Goal: Information Seeking & Learning: Learn about a topic

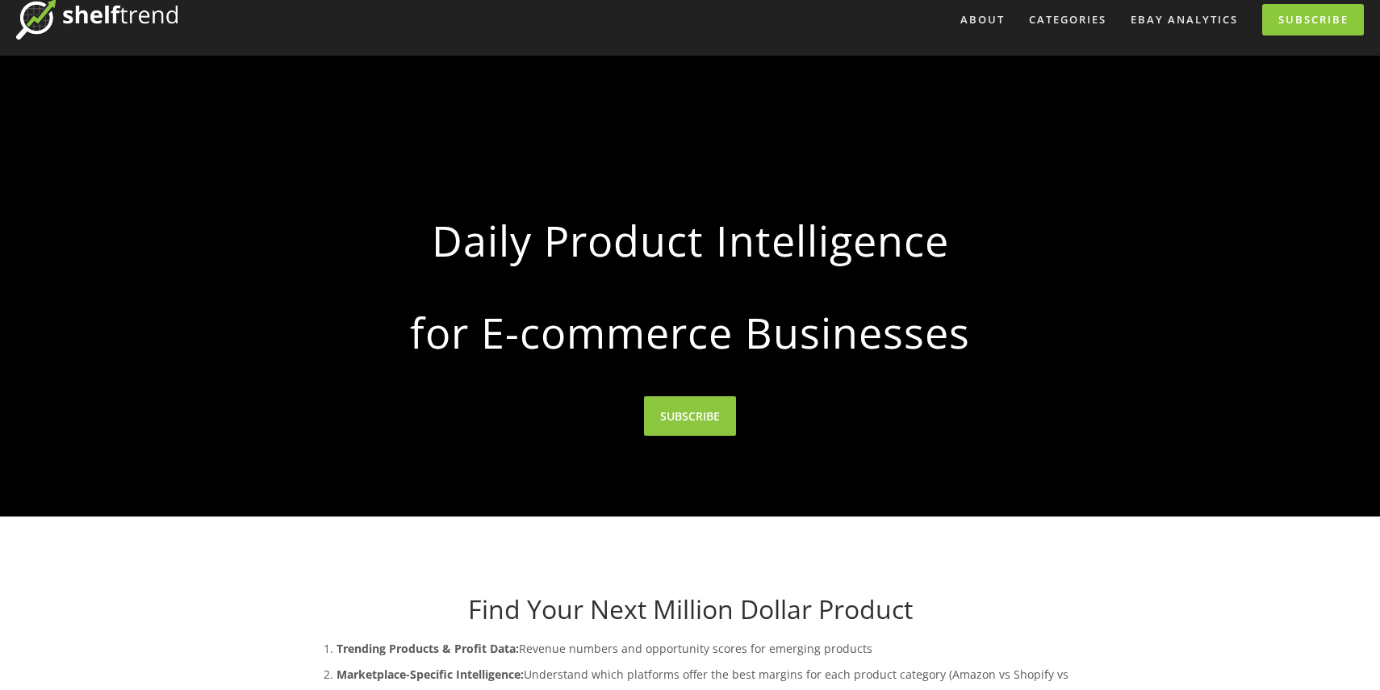
click at [224, 69] on div at bounding box center [690, 286] width 1380 height 461
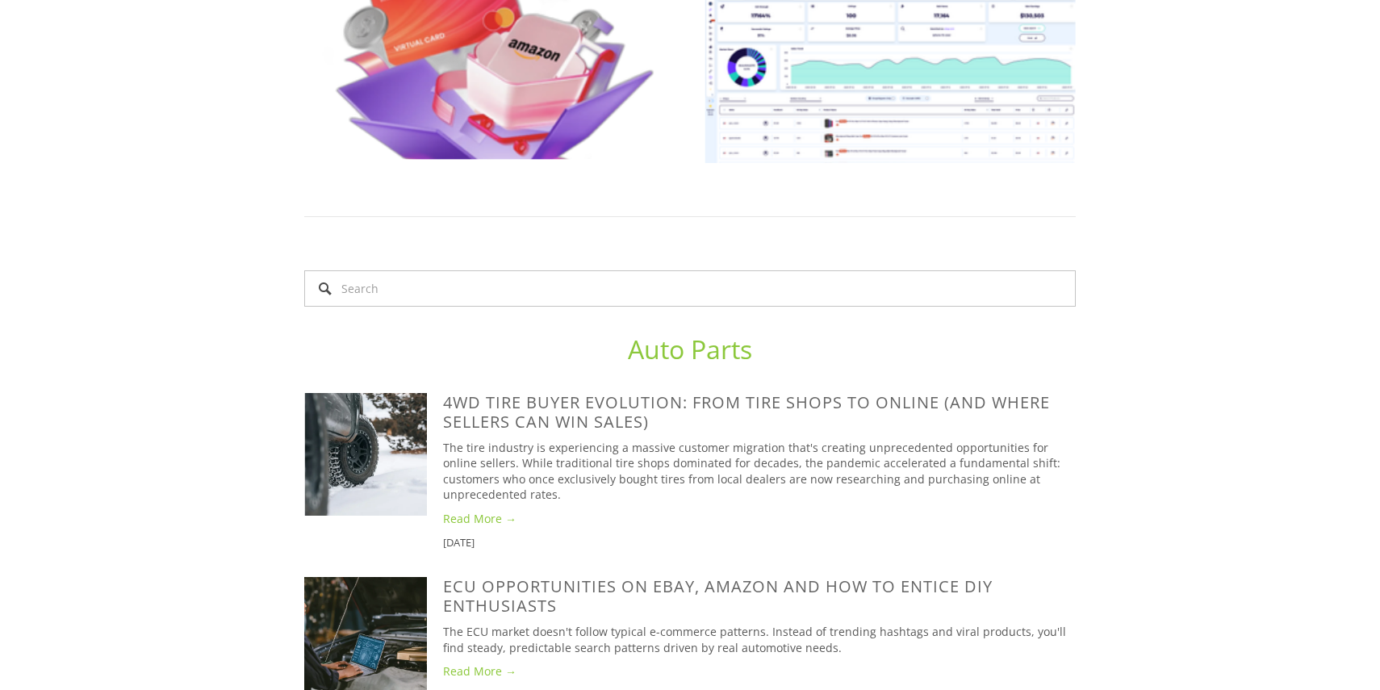
scroll to position [1179, 0]
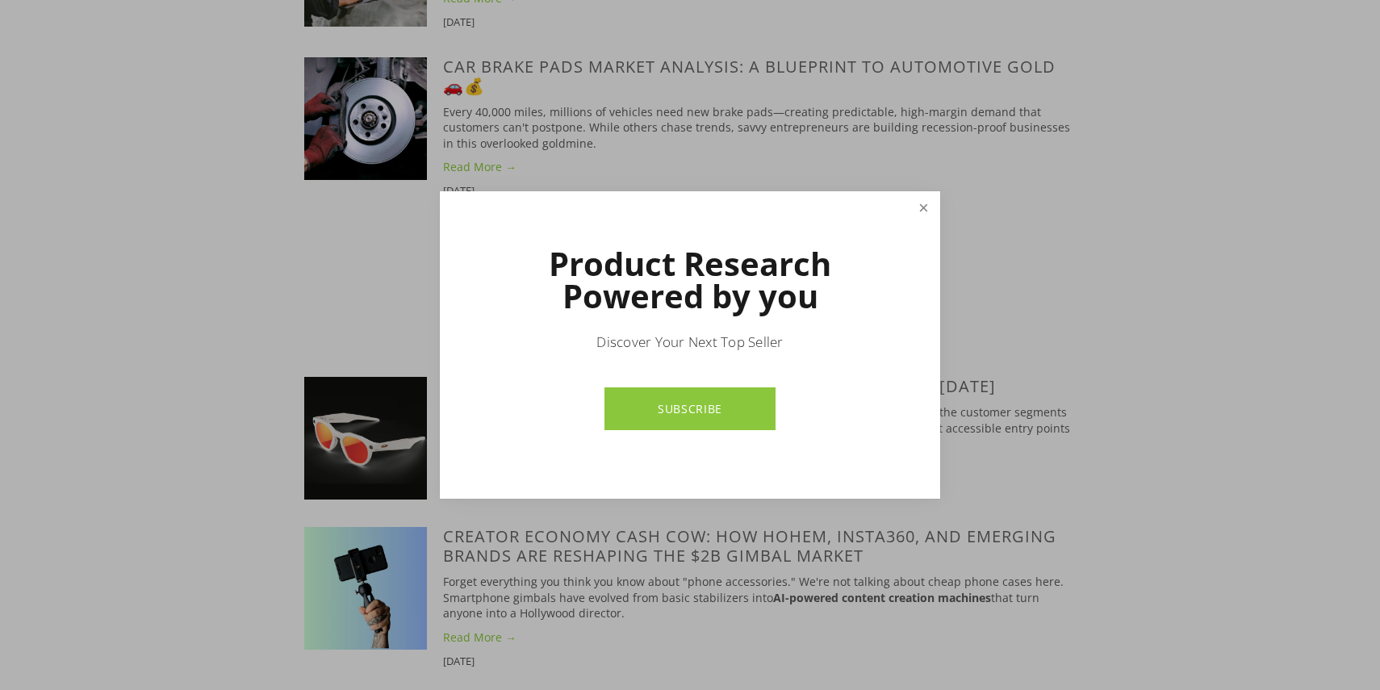
click at [929, 210] on link "Close" at bounding box center [924, 208] width 28 height 28
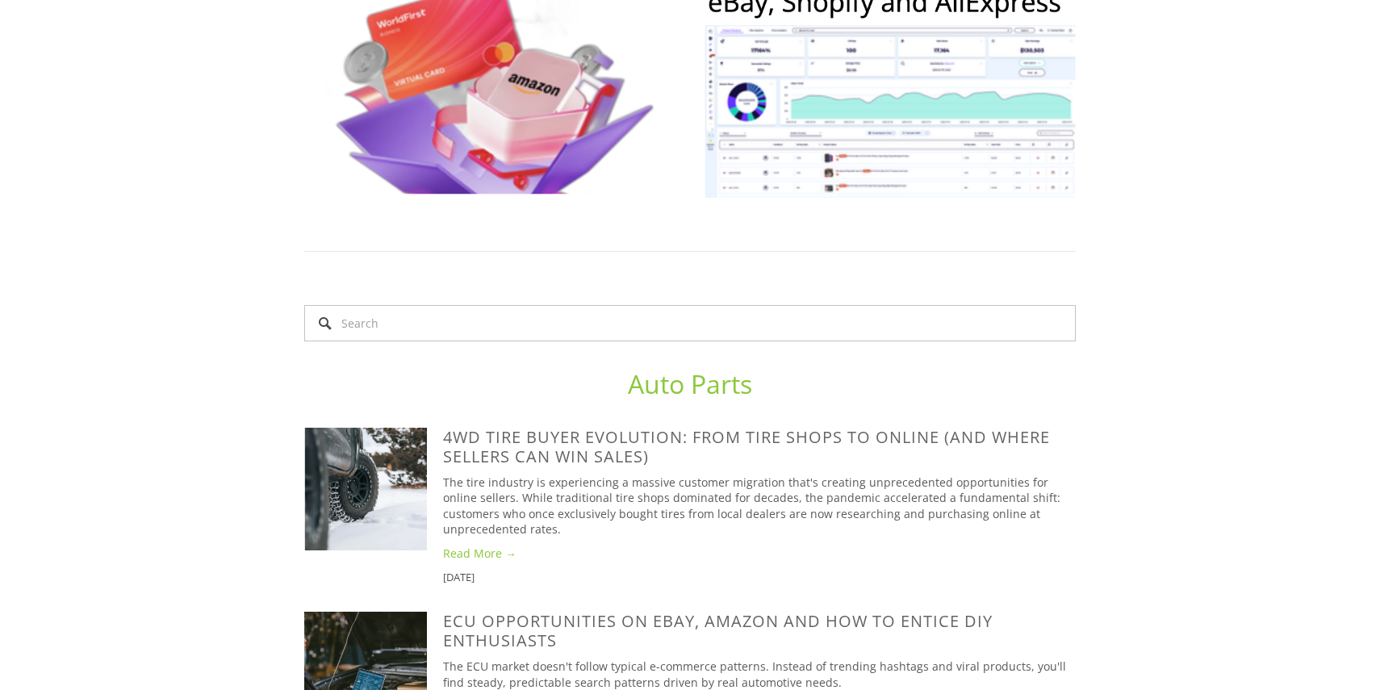
scroll to position [1148, 0]
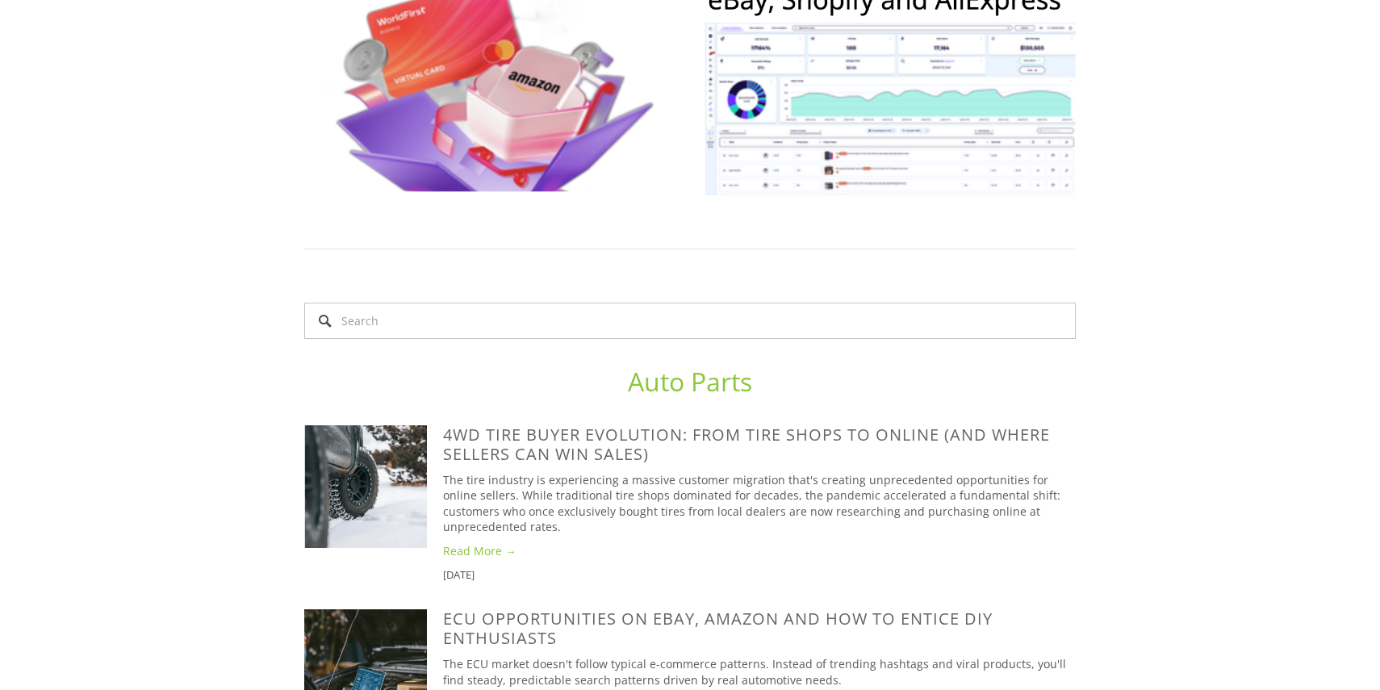
click at [676, 364] on link "Auto Parts" at bounding box center [690, 381] width 124 height 35
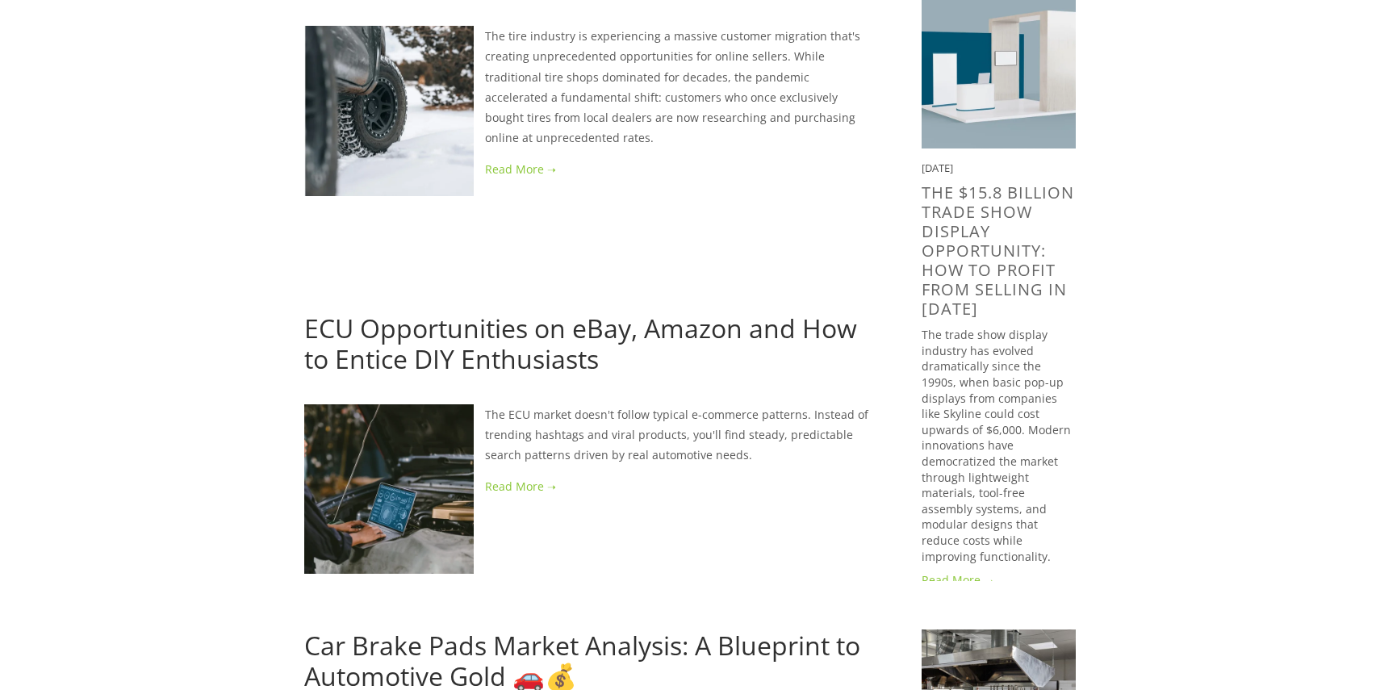
scroll to position [894, 0]
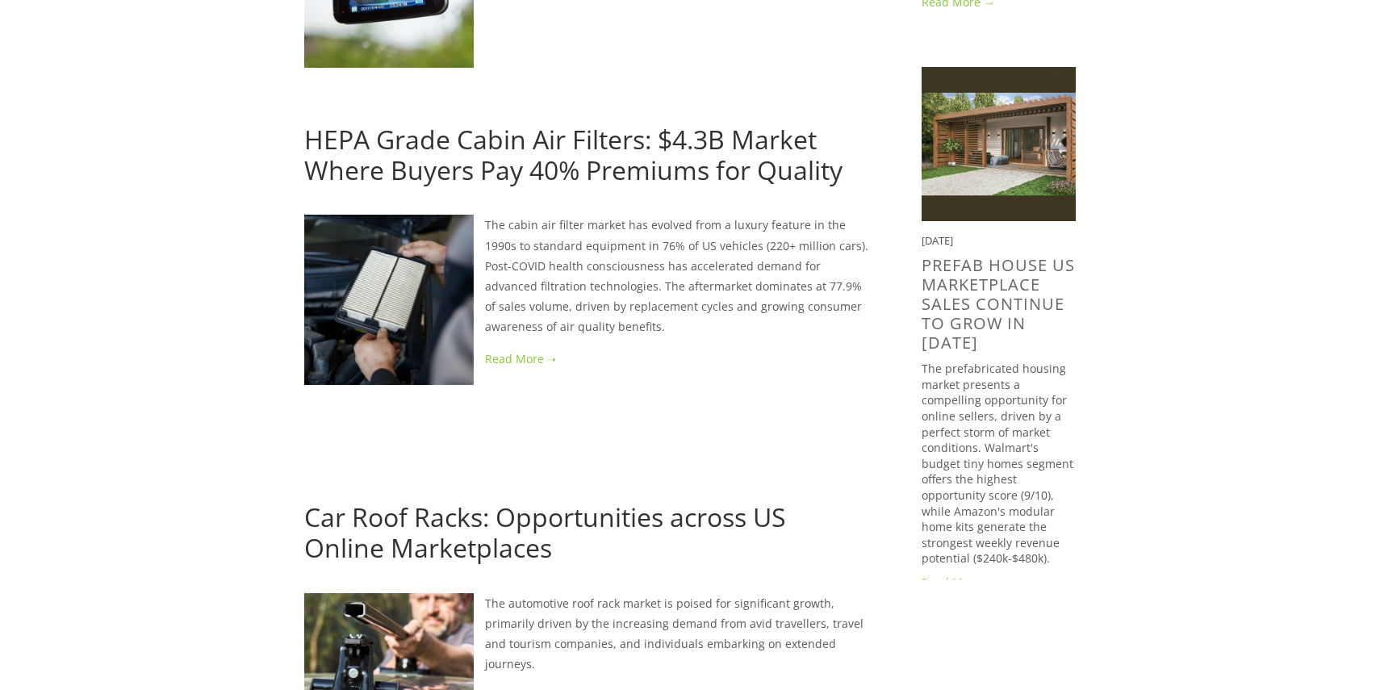
scroll to position [1567, 0]
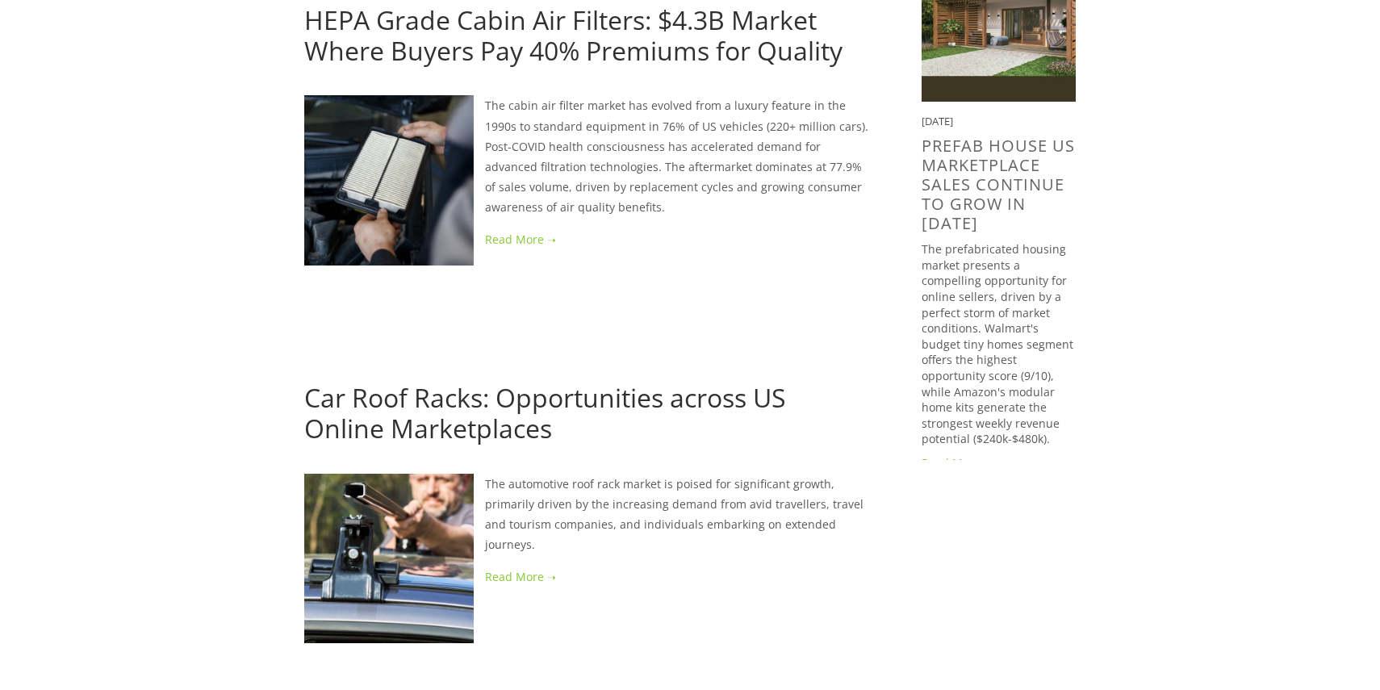
click at [504, 578] on link at bounding box center [587, 577] width 566 height 20
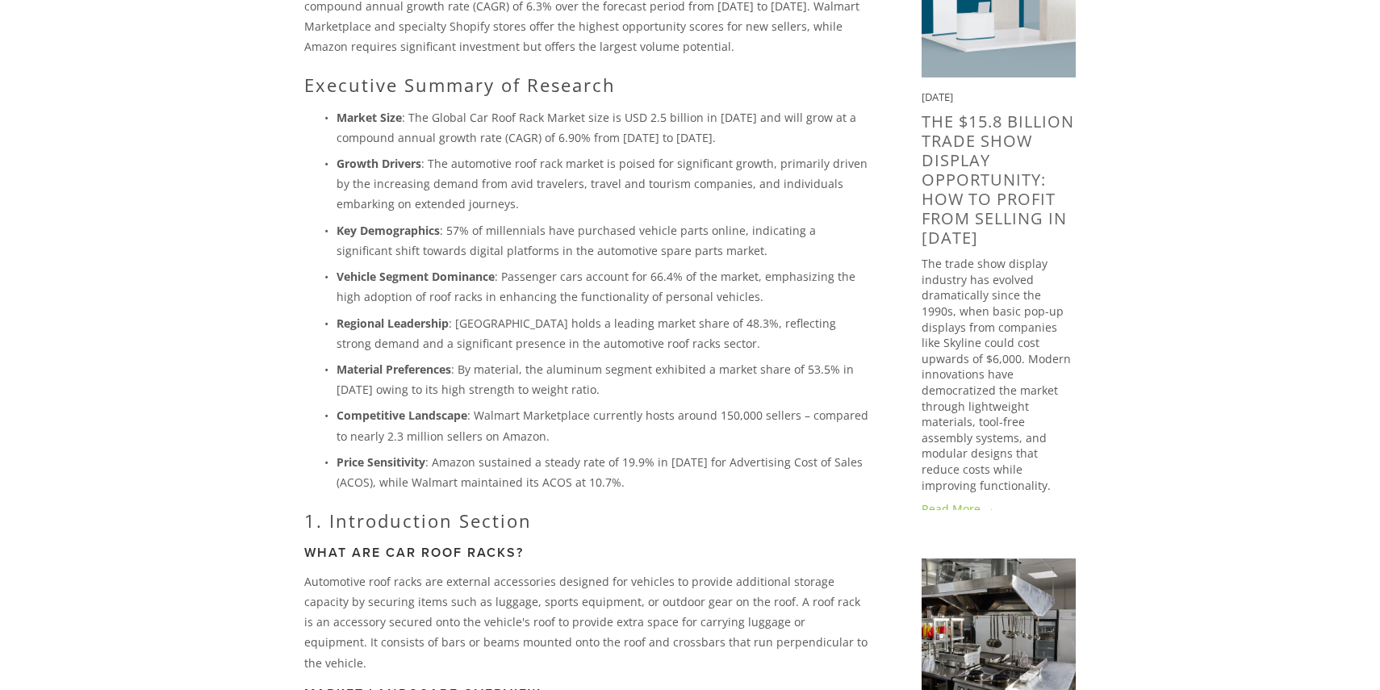
scroll to position [377, 0]
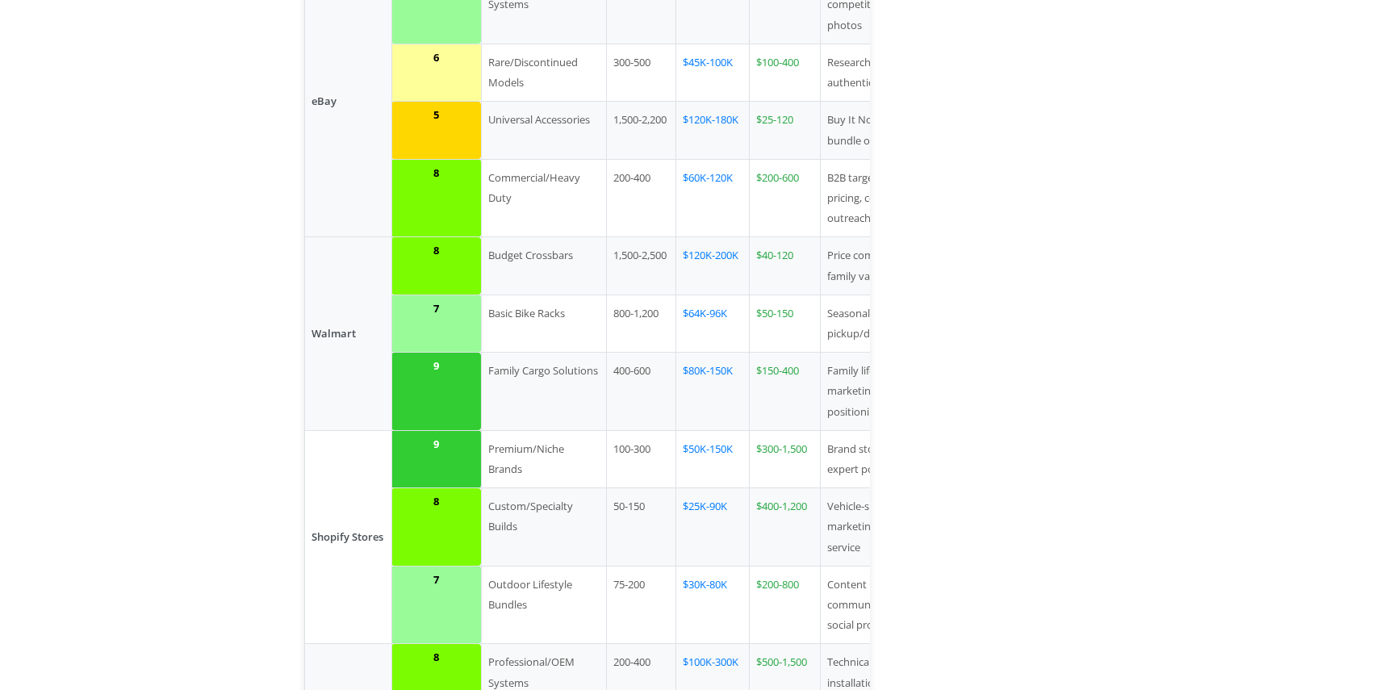
scroll to position [2882, 0]
